Goal: Find specific page/section

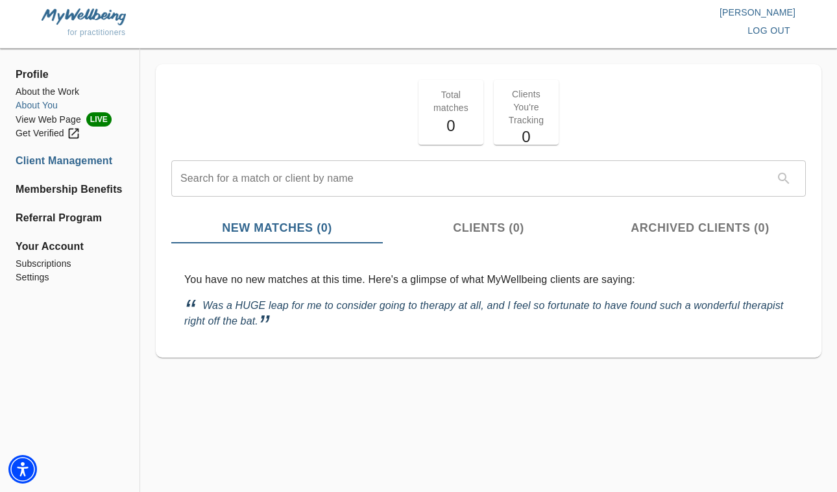
click at [43, 104] on li "About You" at bounding box center [70, 106] width 108 height 14
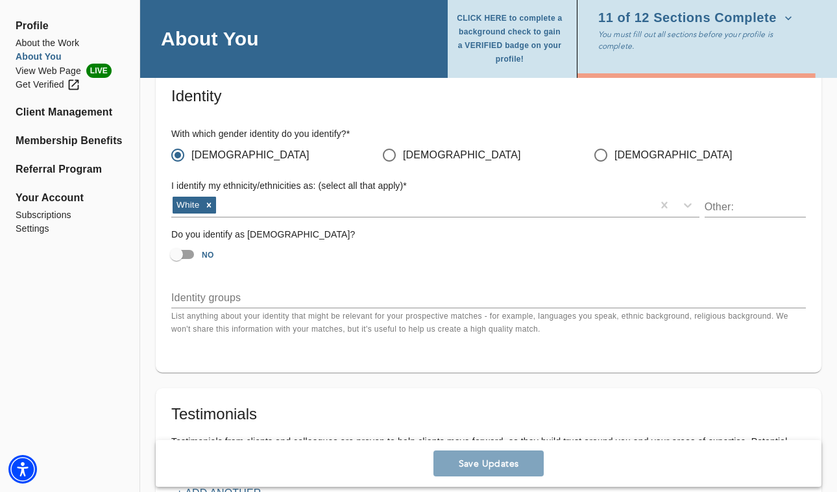
scroll to position [1217, 0]
click at [45, 43] on li "About the Work" at bounding box center [70, 43] width 108 height 14
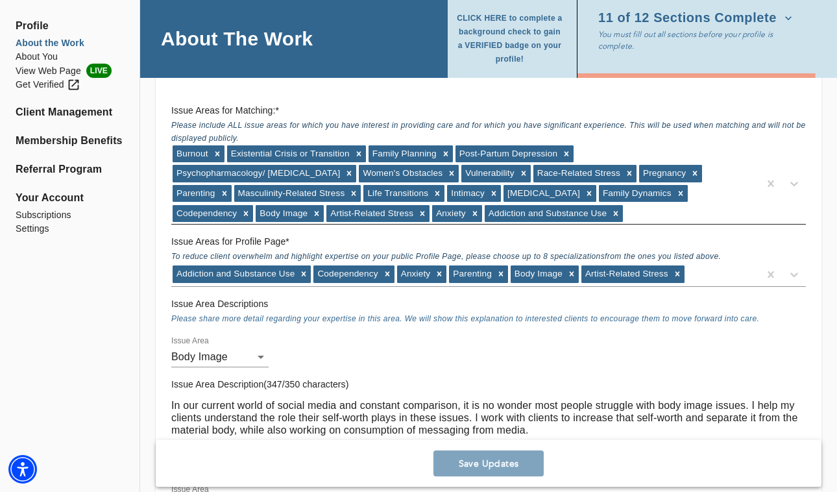
scroll to position [1113, 0]
